Goal: Find specific page/section: Find specific page/section

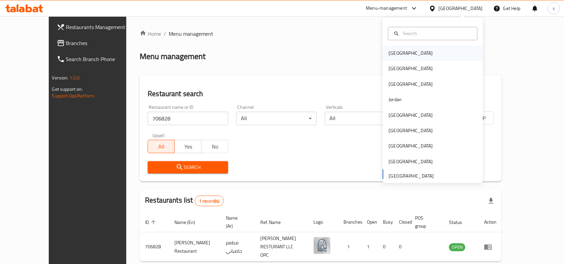
click at [389, 53] on div "[GEOGRAPHIC_DATA]" at bounding box center [411, 53] width 44 height 7
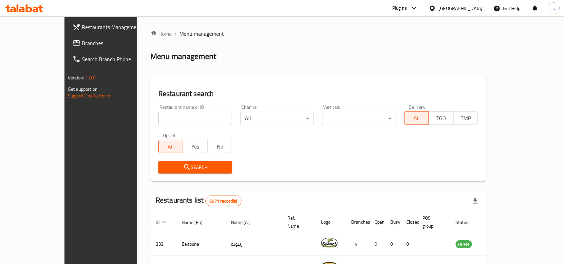
click at [463, 1] on div "Bahrain" at bounding box center [456, 8] width 65 height 16
click at [462, 4] on div "Bahrain" at bounding box center [456, 8] width 65 height 16
click at [467, 14] on div "Bahrain" at bounding box center [456, 8] width 65 height 16
click at [471, 9] on div "Bahrain" at bounding box center [461, 8] width 44 height 7
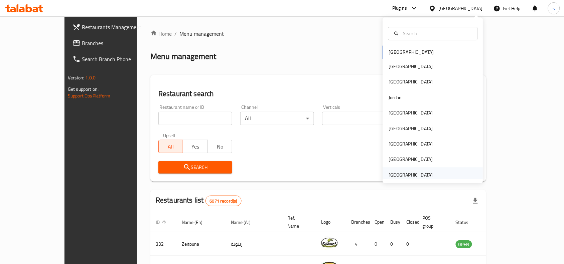
click at [408, 176] on div "[GEOGRAPHIC_DATA]" at bounding box center [411, 174] width 44 height 7
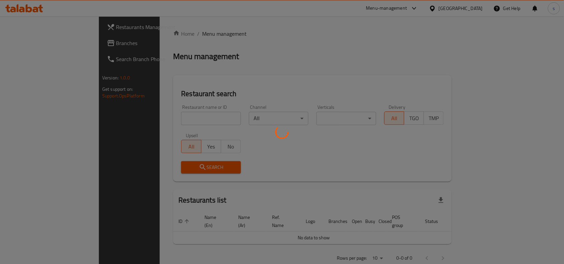
click at [35, 43] on div at bounding box center [282, 132] width 564 height 264
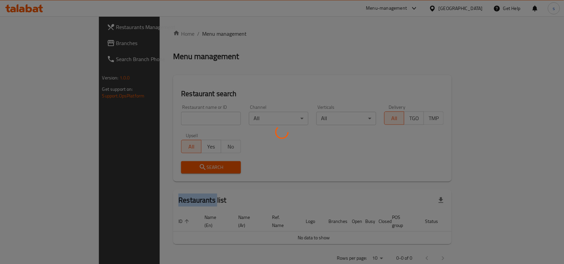
click at [35, 43] on div at bounding box center [282, 132] width 564 height 264
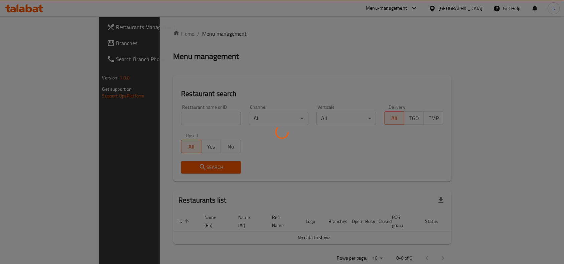
click at [35, 43] on div at bounding box center [282, 132] width 564 height 264
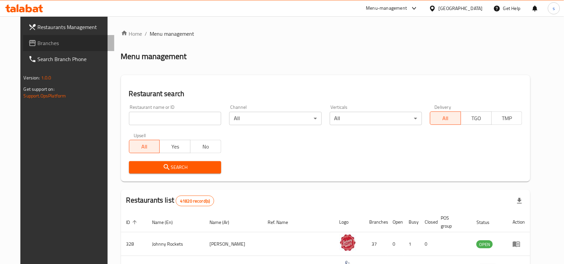
click at [38, 44] on span "Branches" at bounding box center [74, 43] width 72 height 8
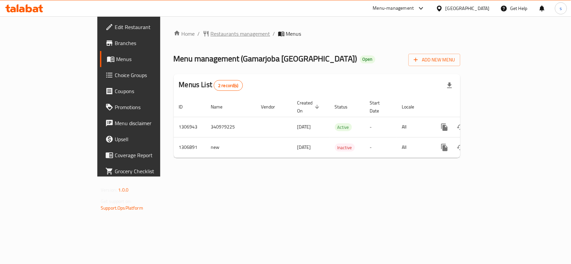
click at [211, 34] on span "Restaurants management" at bounding box center [241, 34] width 60 height 8
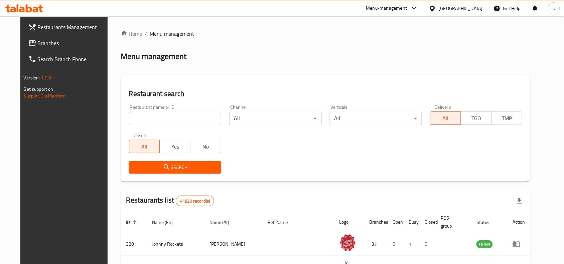
click at [184, 119] on input "search" at bounding box center [175, 118] width 92 height 13
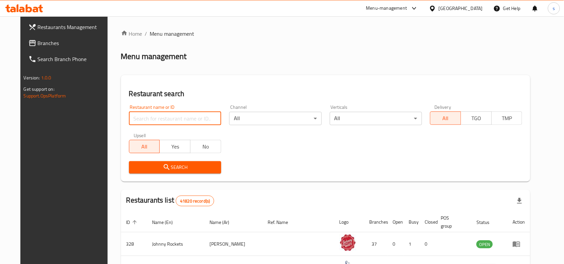
paste input "704228"
type input "704228"
click button "Search" at bounding box center [175, 167] width 92 height 12
